Goal: Task Accomplishment & Management: Manage account settings

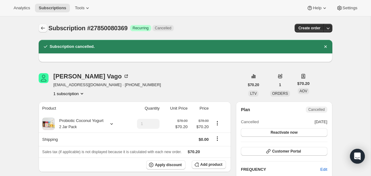
click at [42, 26] on icon "Subscriptions" at bounding box center [43, 28] width 6 height 6
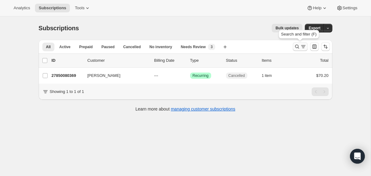
click at [296, 46] on icon "Search and filter results" at bounding box center [297, 47] width 6 height 6
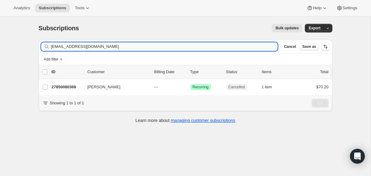
click at [211, 47] on input "[EMAIL_ADDRESS][DOMAIN_NAME]" at bounding box center [164, 46] width 227 height 9
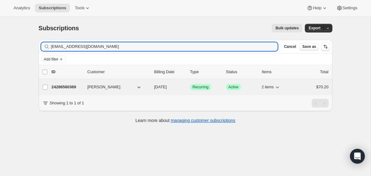
type input "[EMAIL_ADDRESS][DOMAIN_NAME]"
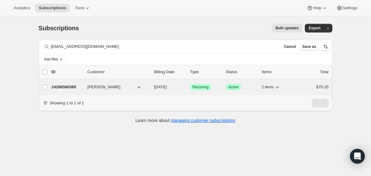
click at [151, 89] on div "24286560369 [PERSON_NAME] [DATE] Success Recurring Success Active 2 items $70.20" at bounding box center [190, 87] width 277 height 9
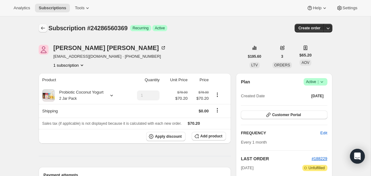
click at [43, 28] on icon "Subscriptions" at bounding box center [43, 28] width 6 height 6
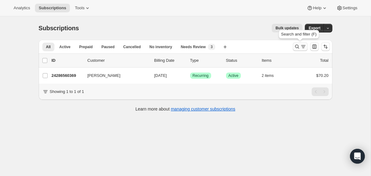
click at [296, 44] on icon "Search and filter results" at bounding box center [297, 47] width 6 height 6
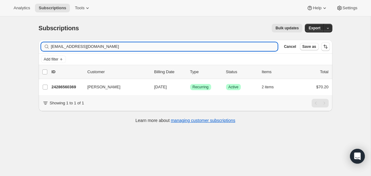
click at [197, 46] on input "[EMAIL_ADDRESS][DOMAIN_NAME]" at bounding box center [164, 46] width 227 height 9
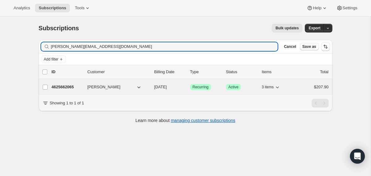
type input "[PERSON_NAME][EMAIL_ADDRESS][DOMAIN_NAME]"
click at [153, 86] on div "4625662065 [PERSON_NAME] [DATE] Success Recurring Success Active 3 items $207.90" at bounding box center [190, 87] width 277 height 9
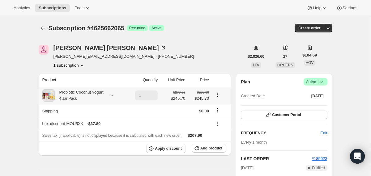
click at [115, 97] on icon at bounding box center [112, 96] width 6 height 6
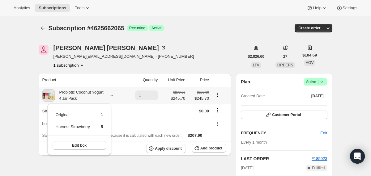
click at [115, 97] on icon at bounding box center [112, 96] width 6 height 6
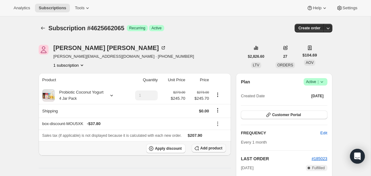
click at [209, 150] on span "Add product" at bounding box center [212, 148] width 22 height 5
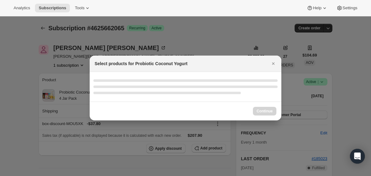
select select "gid://shopify/ProductVariant/40210939641969"
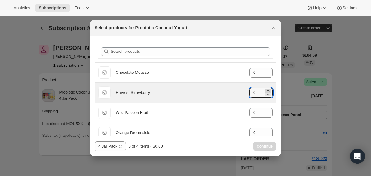
click at [266, 89] on icon ":r10b:" at bounding box center [268, 91] width 6 height 6
type input "3"
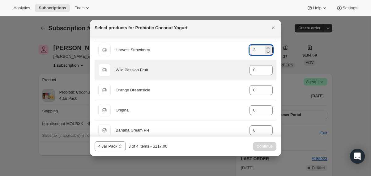
scroll to position [43, 0]
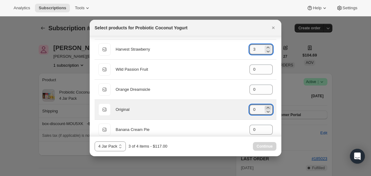
click at [268, 107] on icon ":r10b:" at bounding box center [268, 108] width 6 height 6
type input "1"
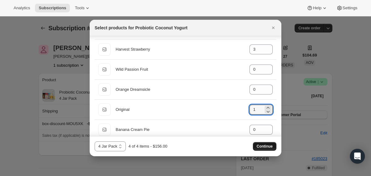
click at [268, 145] on span "Continue" at bounding box center [265, 146] width 16 height 5
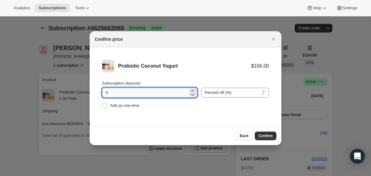
click at [107, 93] on input "0" at bounding box center [145, 93] width 86 height 10
type input "10"
click at [267, 134] on span "Confirm" at bounding box center [266, 136] width 14 height 5
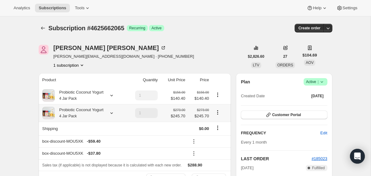
click at [218, 113] on icon "Product actions" at bounding box center [218, 113] width 6 height 6
click at [219, 136] on span "Remove" at bounding box center [218, 135] width 15 height 5
type input "0"
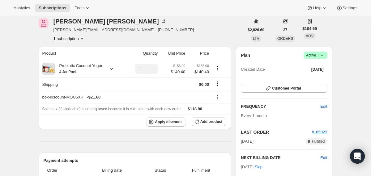
scroll to position [42, 0]
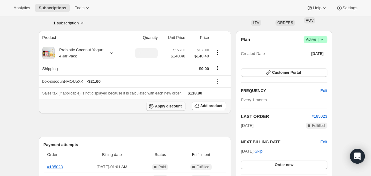
click at [166, 107] on span "Apply discount" at bounding box center [168, 106] width 27 height 5
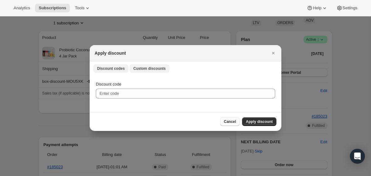
click at [147, 67] on span "Custom discounts" at bounding box center [149, 68] width 32 height 5
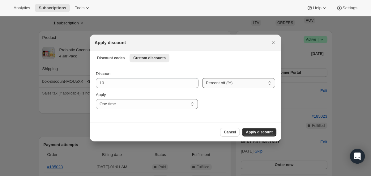
click at [218, 85] on select "Percent off (%) Amount off ($)" at bounding box center [238, 83] width 73 height 10
select select "fixed"
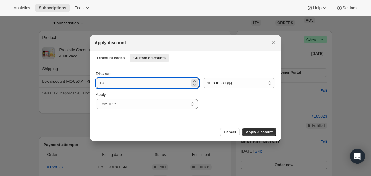
click at [133, 82] on input "10" at bounding box center [143, 83] width 94 height 10
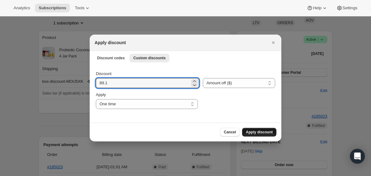
type input "89.1"
click at [261, 133] on span "Apply discount" at bounding box center [259, 132] width 27 height 5
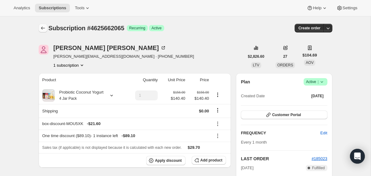
click at [43, 27] on icon "Subscriptions" at bounding box center [43, 28] width 6 height 6
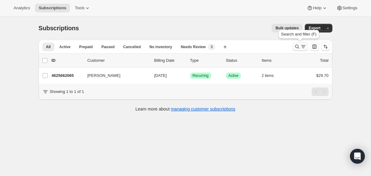
click at [296, 48] on icon "Search and filter results" at bounding box center [297, 47] width 6 height 6
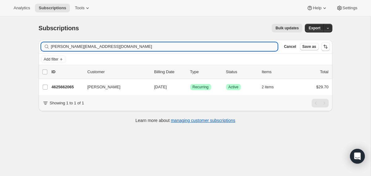
click at [236, 47] on input "[PERSON_NAME][EMAIL_ADDRESS][DOMAIN_NAME]" at bounding box center [164, 46] width 227 height 9
type input "[PERSON_NAME][EMAIL_ADDRESS][DOMAIN_NAME]"
click at [151, 86] on div "20716879985 [PERSON_NAME] [DATE] Success Recurring Success Active 1 item $70.20" at bounding box center [190, 87] width 277 height 9
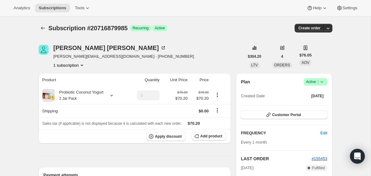
click at [324, 81] on icon at bounding box center [322, 82] width 6 height 6
click at [315, 103] on span "Cancel subscription" at bounding box center [313, 104] width 35 height 5
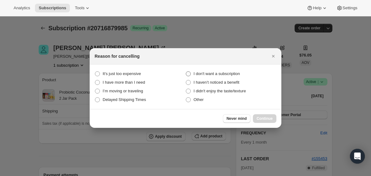
click at [236, 77] on label "I don't want a subscription" at bounding box center [231, 74] width 91 height 9
click at [186, 72] on subscription "I don't want a subscription" at bounding box center [186, 71] width 0 height 0
radio subscription "true"
click at [256, 117] on button "Continue" at bounding box center [265, 118] width 24 height 9
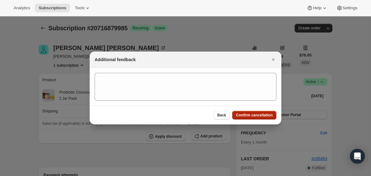
click at [256, 117] on span "Confirm cancellation" at bounding box center [254, 115] width 37 height 5
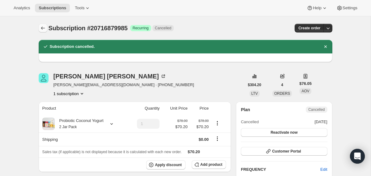
click at [40, 30] on icon "Subscriptions" at bounding box center [43, 28] width 6 height 6
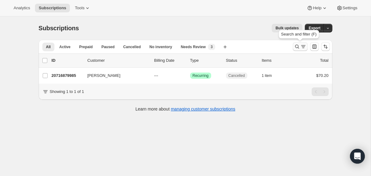
click at [297, 48] on icon "Search and filter results" at bounding box center [297, 47] width 6 height 6
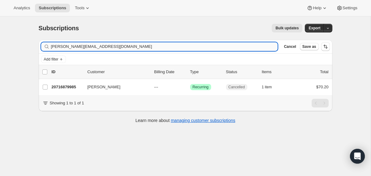
click at [220, 49] on input "[PERSON_NAME][EMAIL_ADDRESS][DOMAIN_NAME]" at bounding box center [164, 46] width 227 height 9
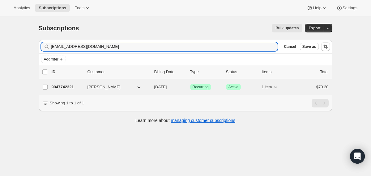
type input "[EMAIL_ADDRESS][DOMAIN_NAME]"
click at [157, 87] on span "[DATE]" at bounding box center [160, 87] width 13 height 5
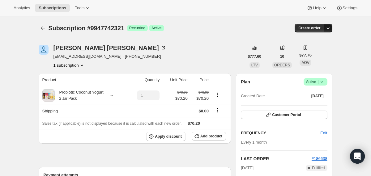
click at [329, 26] on icon "button" at bounding box center [328, 28] width 6 height 6
click at [312, 48] on button "Create custom one-time order" at bounding box center [298, 51] width 65 height 10
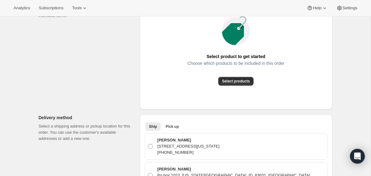
scroll to position [103, 0]
click at [232, 82] on span "Select products" at bounding box center [236, 81] width 28 height 5
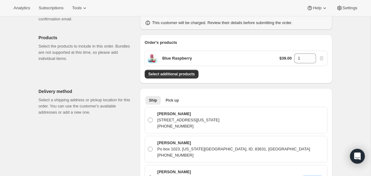
scroll to position [59, 0]
click at [313, 56] on icon at bounding box center [312, 57] width 6 height 6
type input "3"
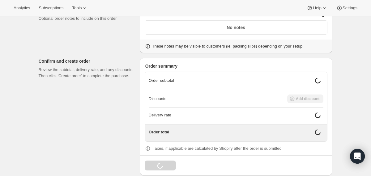
scroll to position [353, 0]
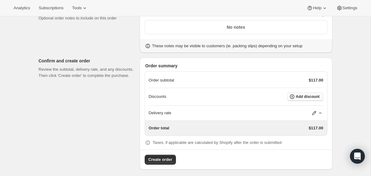
click at [309, 94] on button "Add discount" at bounding box center [305, 97] width 36 height 9
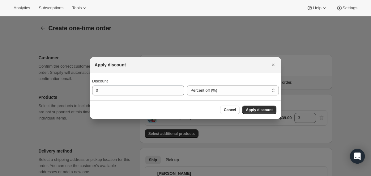
scroll to position [0, 0]
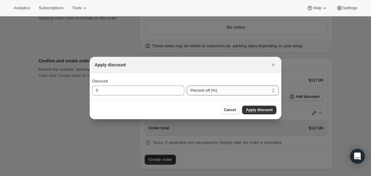
click at [202, 94] on select "Percent off (%) Amount off ($)" at bounding box center [233, 91] width 92 height 10
select select "fixedAmount"
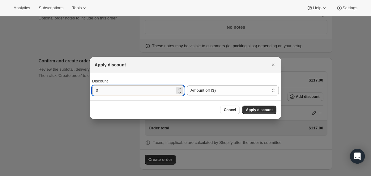
click at [147, 92] on input "0" at bounding box center [133, 91] width 83 height 10
click at [138, 93] on input "0" at bounding box center [133, 91] width 83 height 10
type input "19.8"
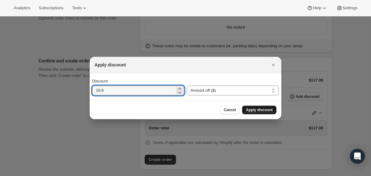
click at [247, 110] on span "Apply discount" at bounding box center [259, 110] width 27 height 5
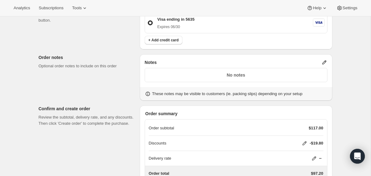
scroll to position [354, 0]
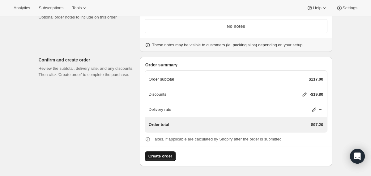
click at [158, 157] on span "Create order" at bounding box center [161, 156] width 24 height 6
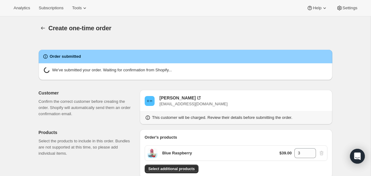
radio input "true"
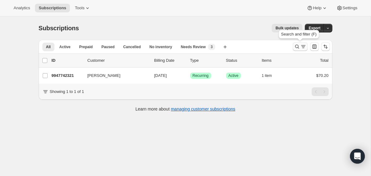
click at [296, 46] on icon "Search and filter results" at bounding box center [297, 47] width 6 height 6
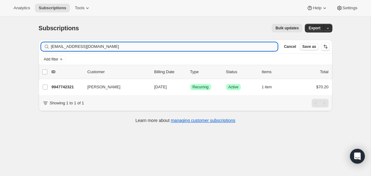
click at [227, 47] on input "[EMAIL_ADDRESS][DOMAIN_NAME]" at bounding box center [164, 46] width 227 height 9
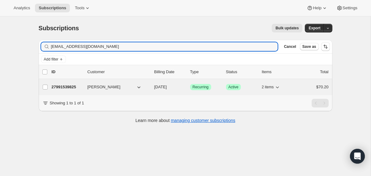
type input "[EMAIL_ADDRESS][DOMAIN_NAME]"
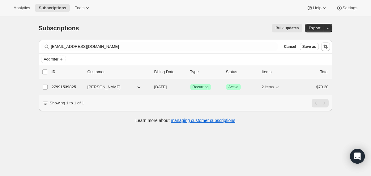
click at [155, 85] on span "[DATE]" at bounding box center [160, 87] width 13 height 5
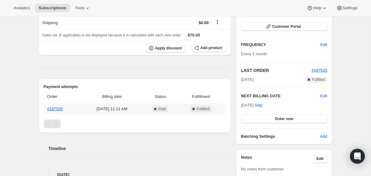
scroll to position [91, 0]
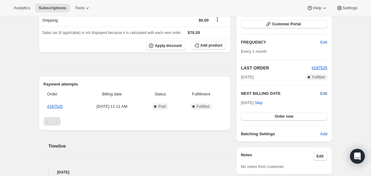
click at [323, 93] on span "Edit" at bounding box center [324, 94] width 7 height 6
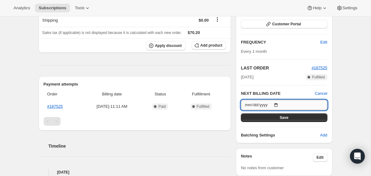
click at [280, 105] on input "[DATE]" at bounding box center [284, 105] width 86 height 11
type input "[DATE]"
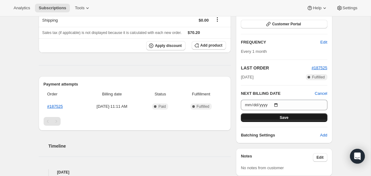
click at [265, 115] on button "Save" at bounding box center [284, 118] width 86 height 9
